Goal: Task Accomplishment & Management: Manage account settings

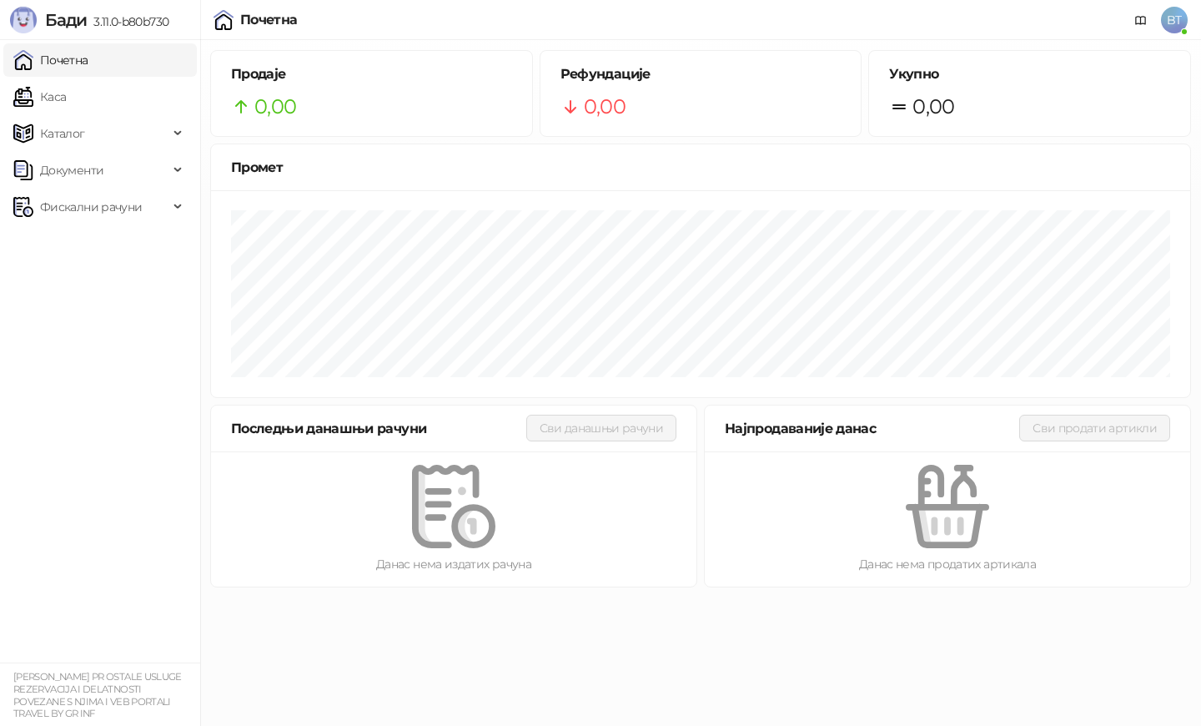
click at [1172, 16] on span "BT" at bounding box center [1174, 20] width 27 height 27
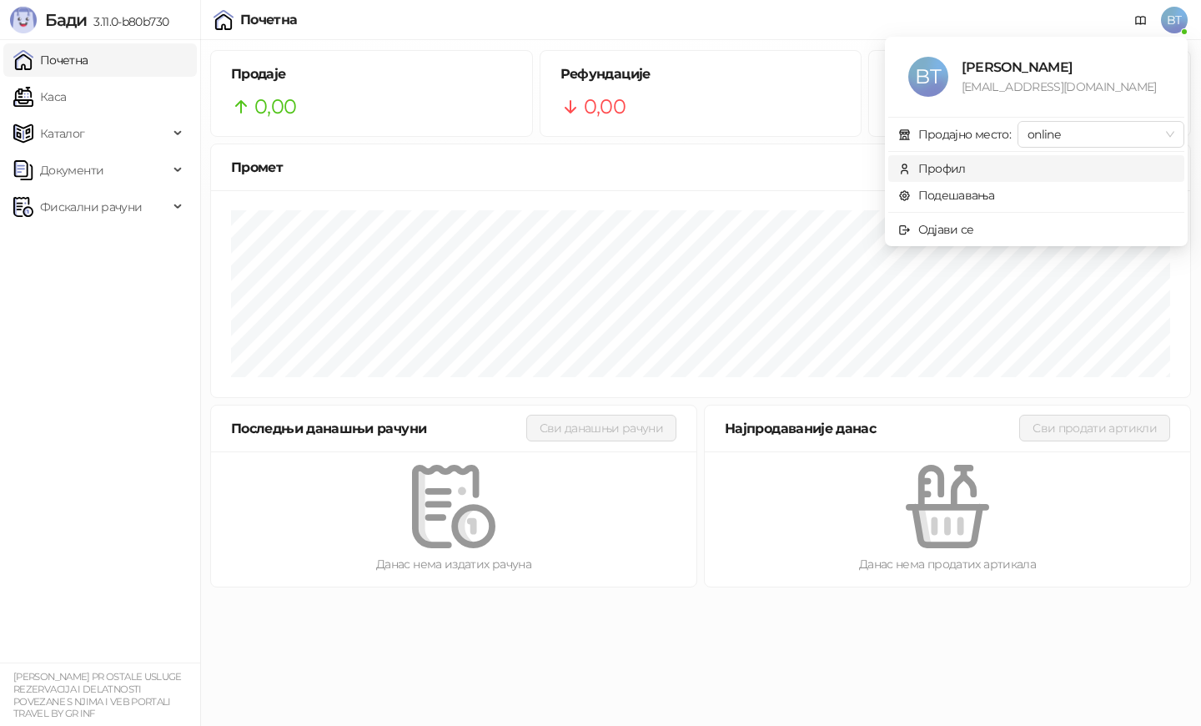
click at [957, 169] on div "Профил" at bounding box center [943, 168] width 48 height 18
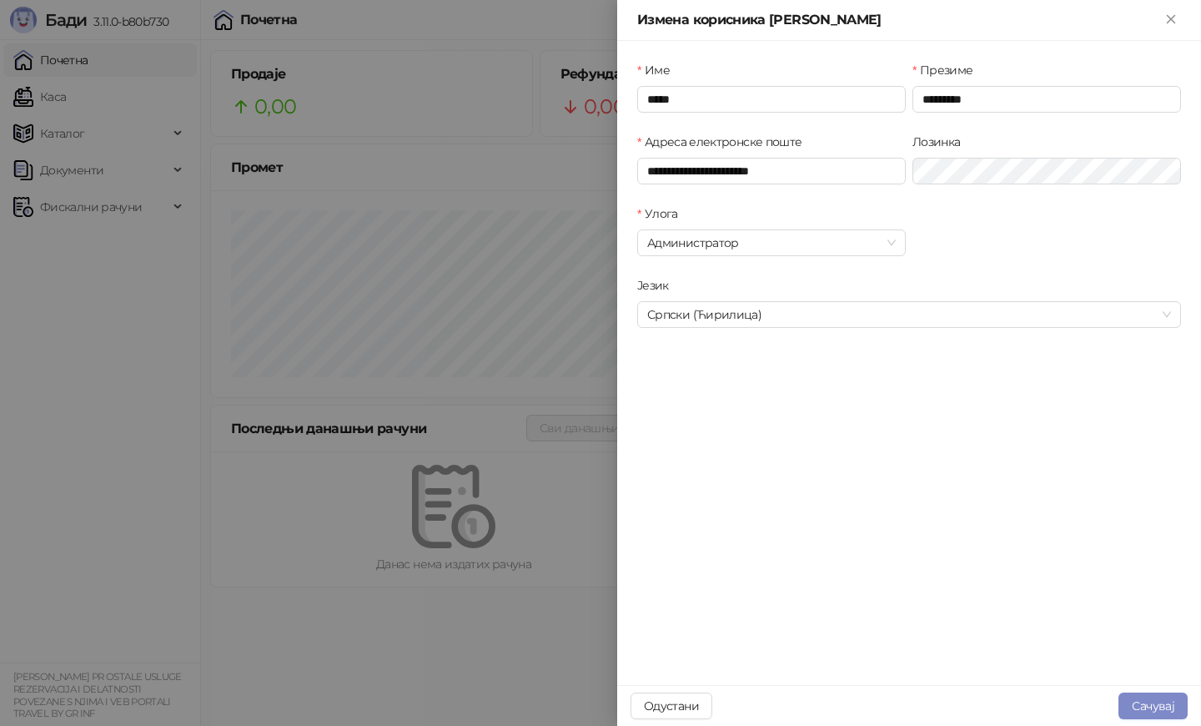
click at [324, 657] on div at bounding box center [600, 363] width 1201 height 726
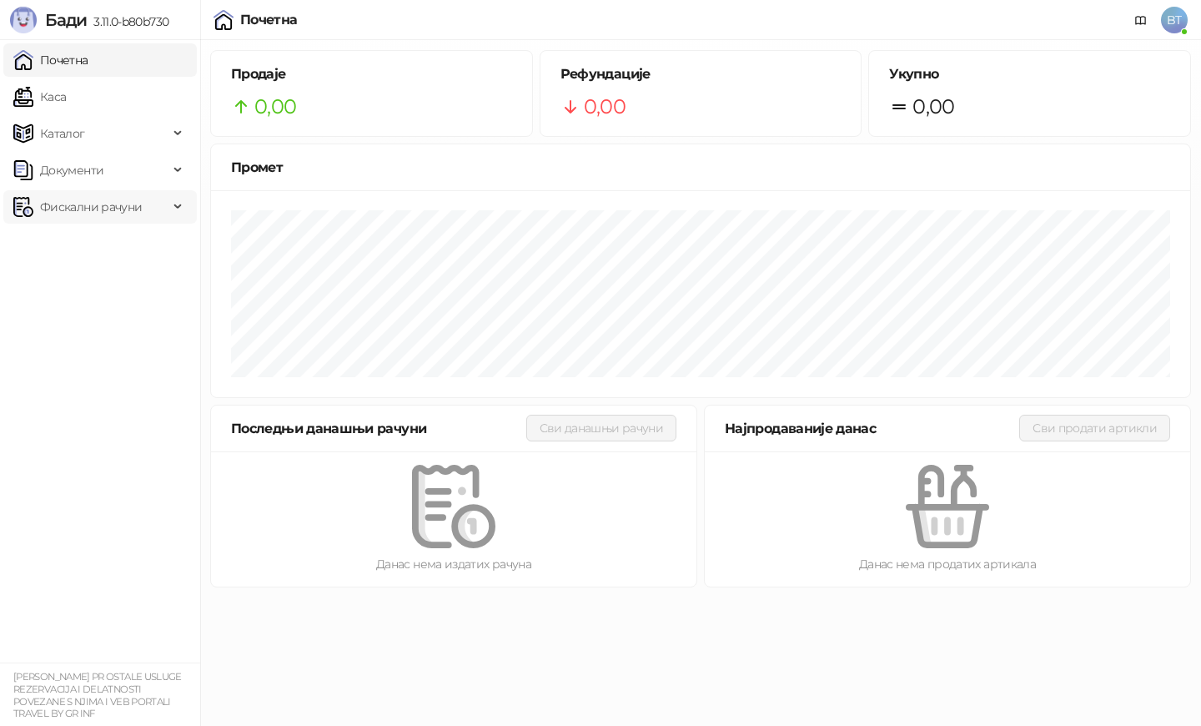
click at [111, 203] on span "Фискални рачуни" at bounding box center [91, 206] width 102 height 33
click at [106, 239] on link "Издати рачуни" at bounding box center [76, 243] width 112 height 33
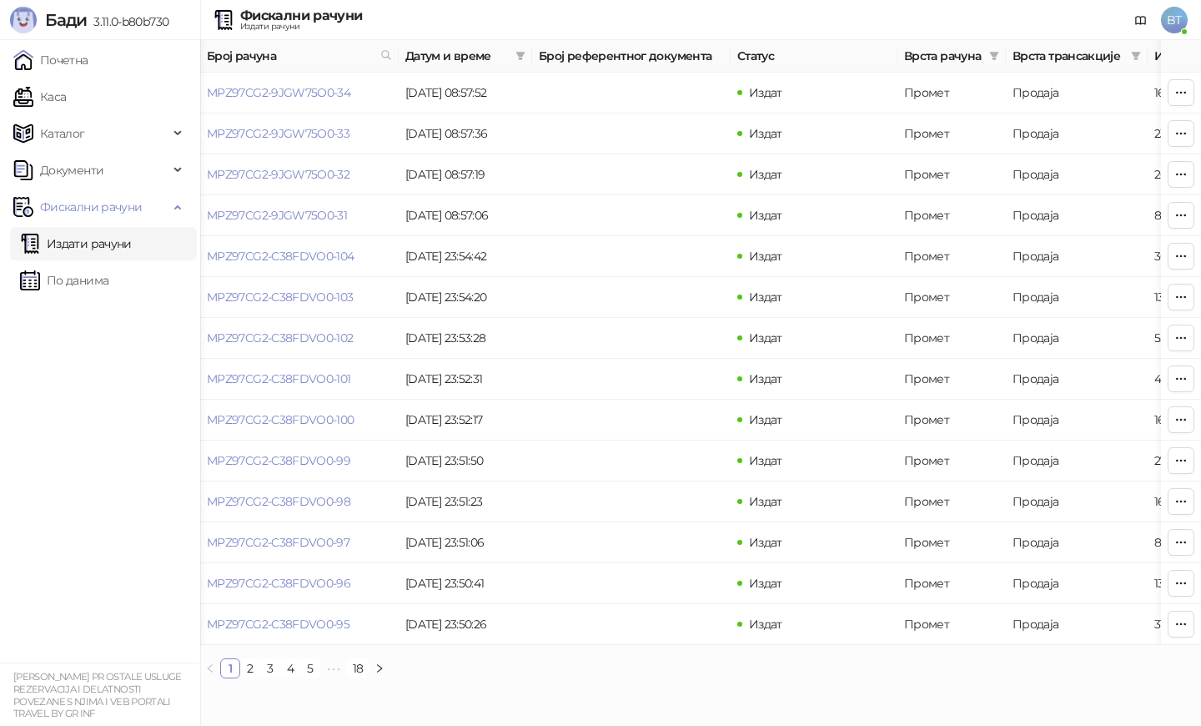
scroll to position [0, 501]
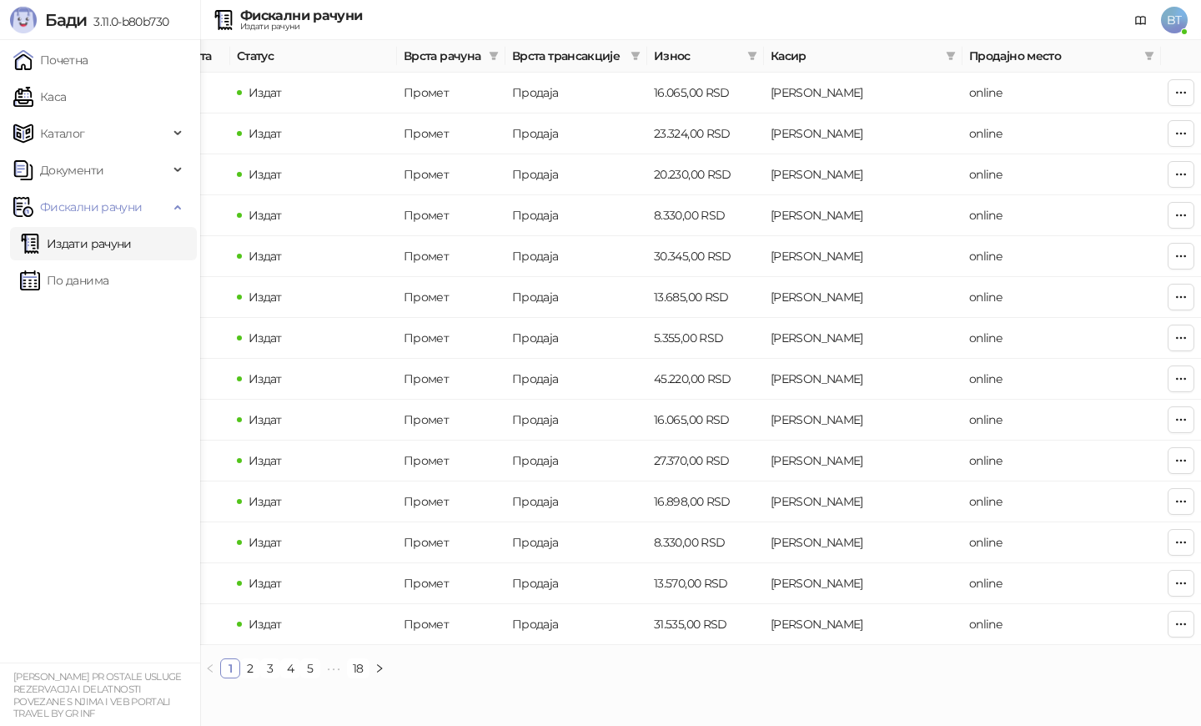
click at [1176, 23] on span "BT" at bounding box center [1174, 20] width 27 height 27
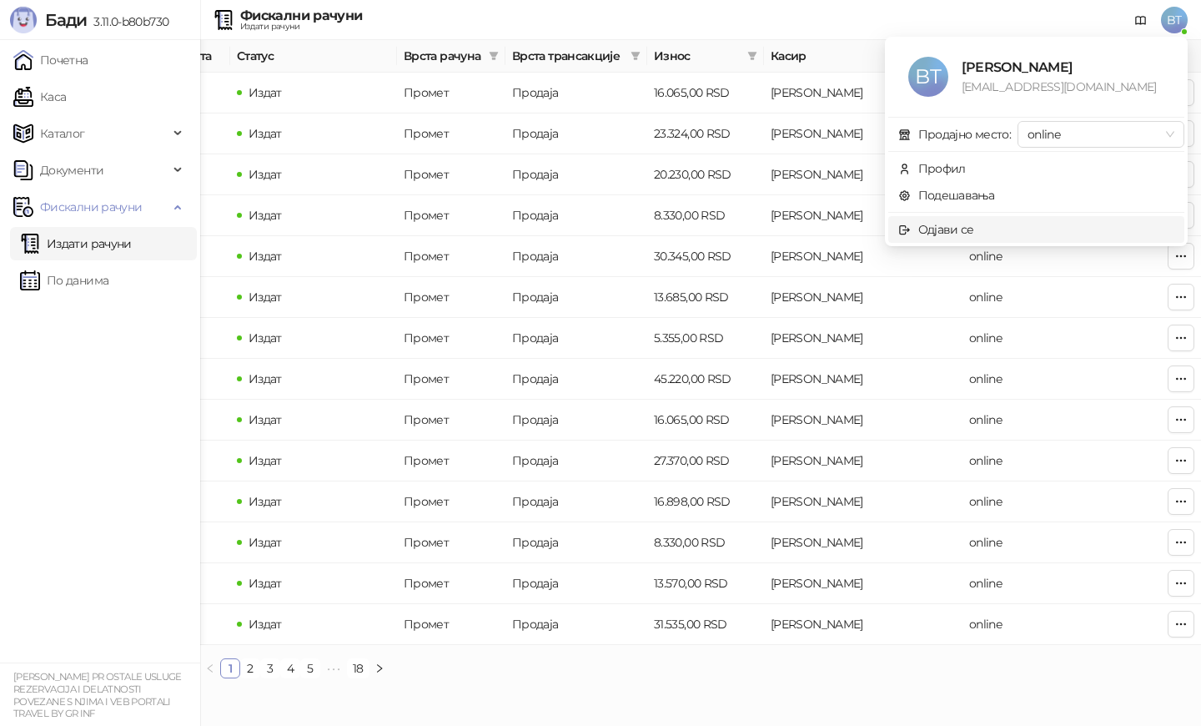
click at [941, 227] on div "Одјави се" at bounding box center [947, 229] width 56 height 18
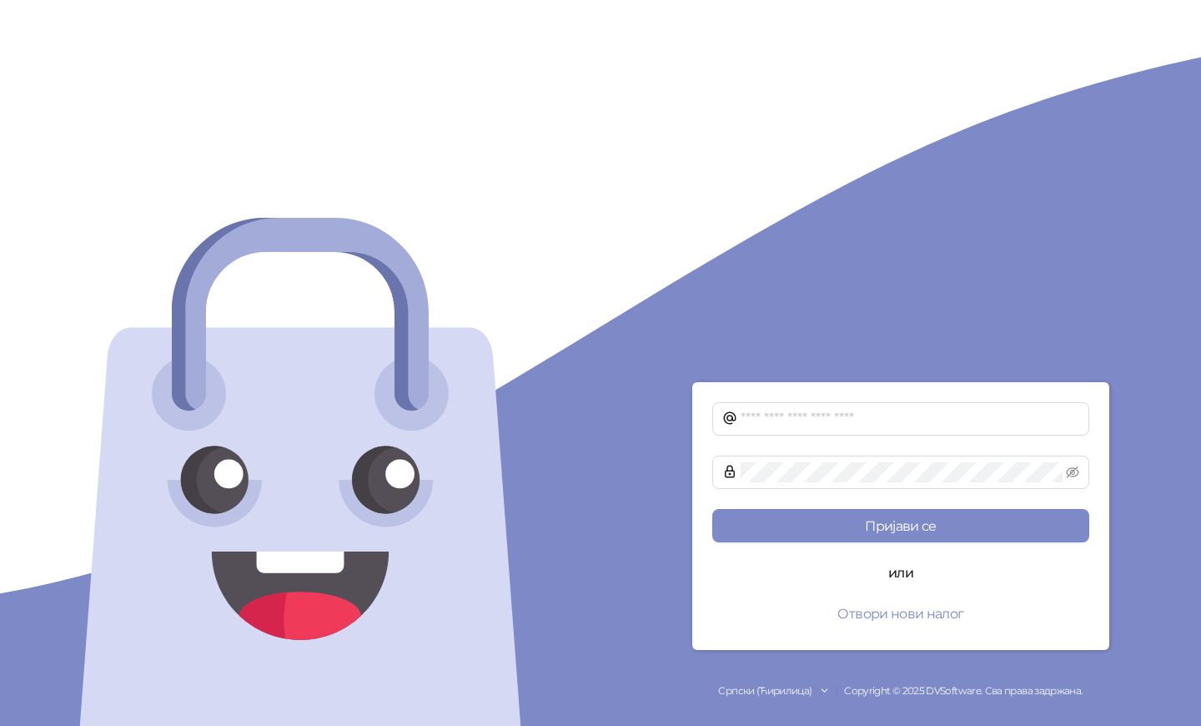
click at [577, 622] on div at bounding box center [300, 363] width 601 height 726
click at [778, 425] on input "text" at bounding box center [910, 419] width 339 height 20
paste input "**********"
drag, startPoint x: 768, startPoint y: 425, endPoint x: 729, endPoint y: 429, distance: 38.6
click at [729, 429] on span "**********" at bounding box center [900, 418] width 377 height 33
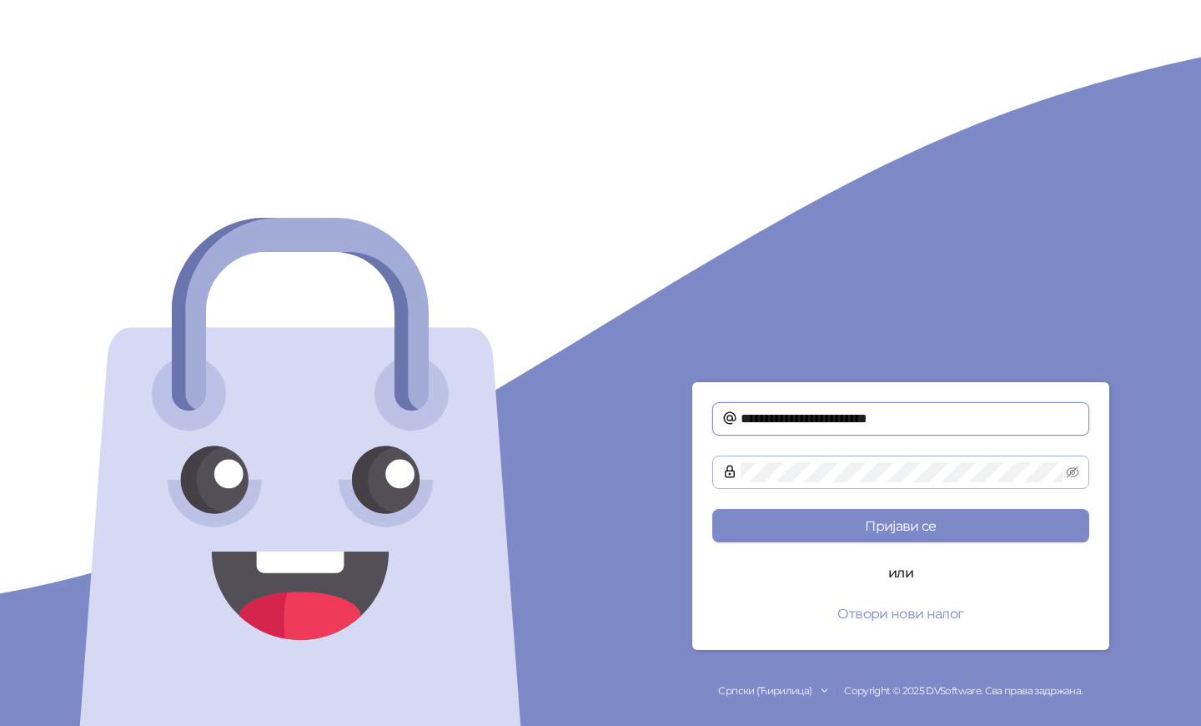
type input "**********"
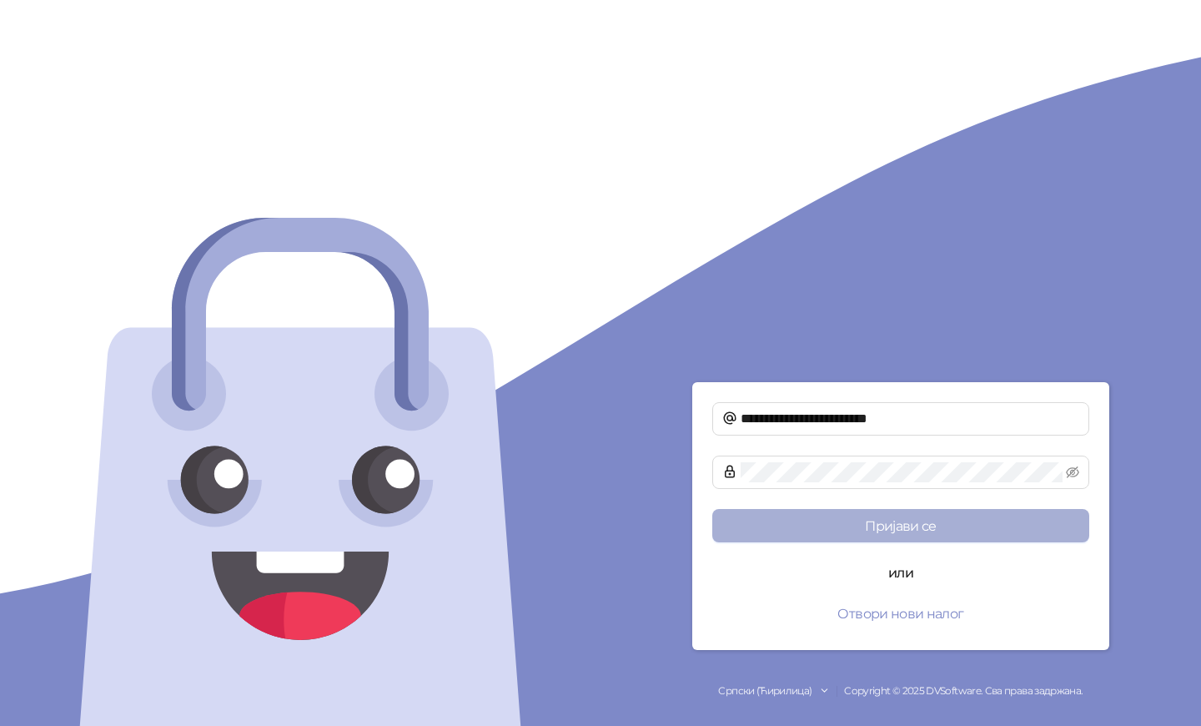
click at [821, 521] on button "Пријави се" at bounding box center [900, 525] width 377 height 33
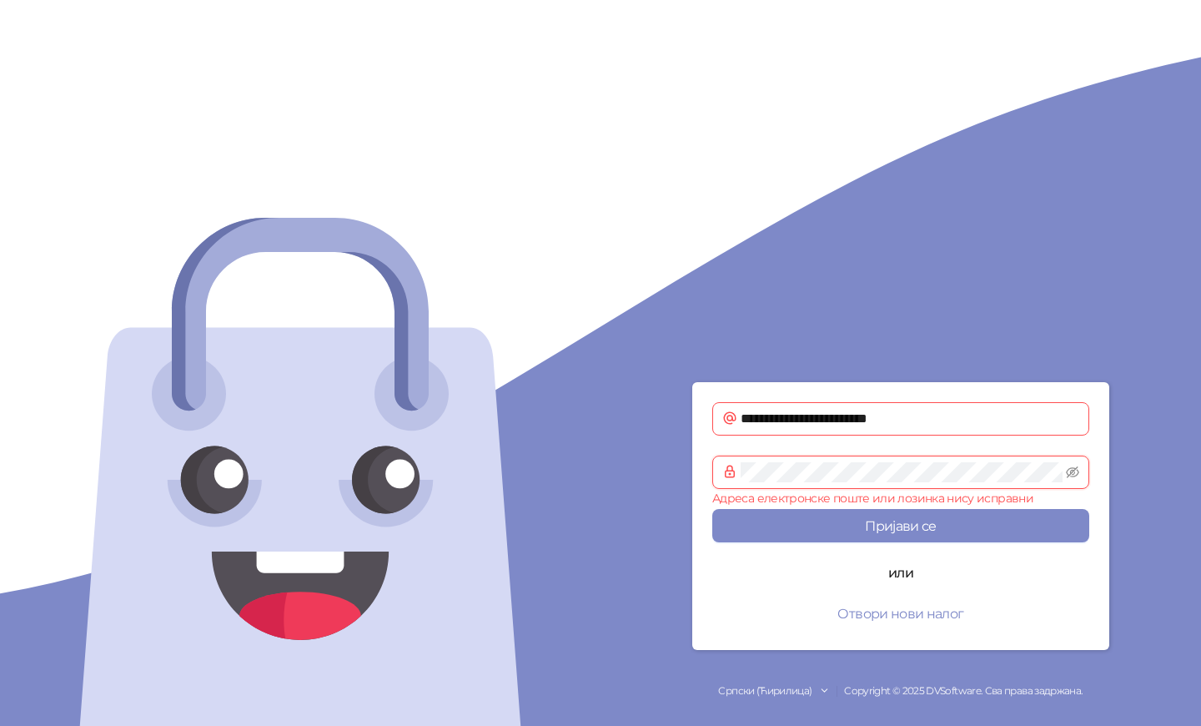
click at [713, 477] on span at bounding box center [900, 472] width 377 height 33
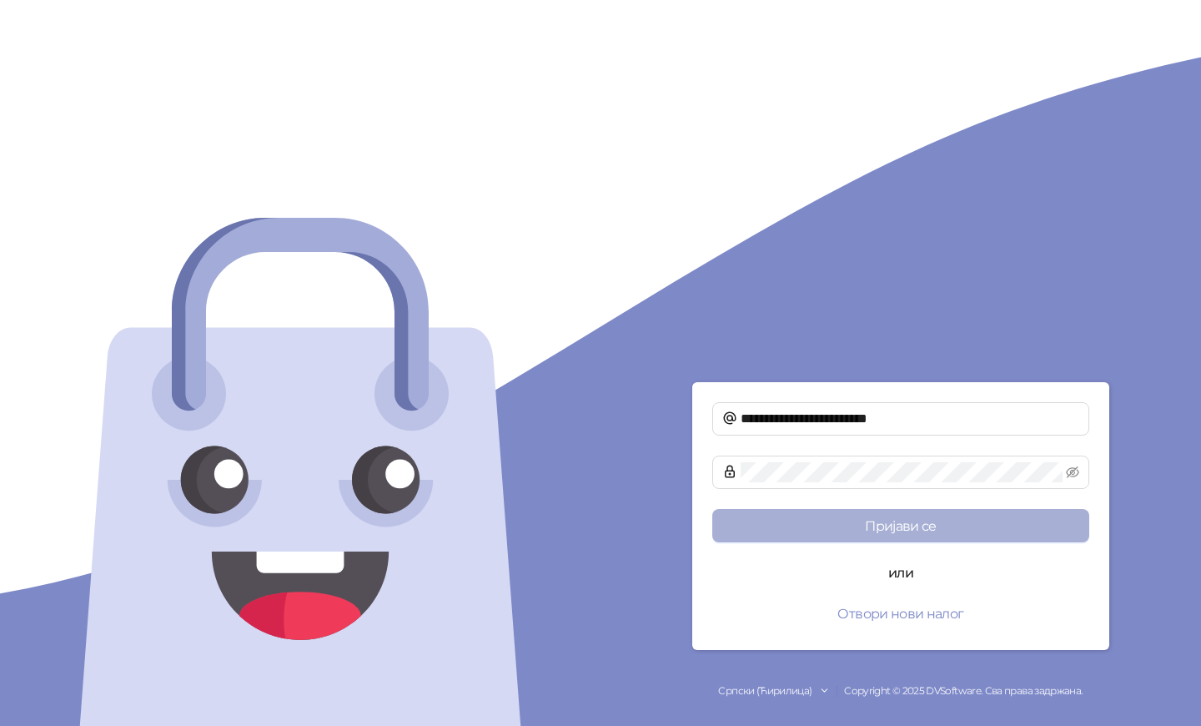
click at [903, 527] on button "Пријави се" at bounding box center [900, 525] width 377 height 33
